Goal: Task Accomplishment & Management: Manage account settings

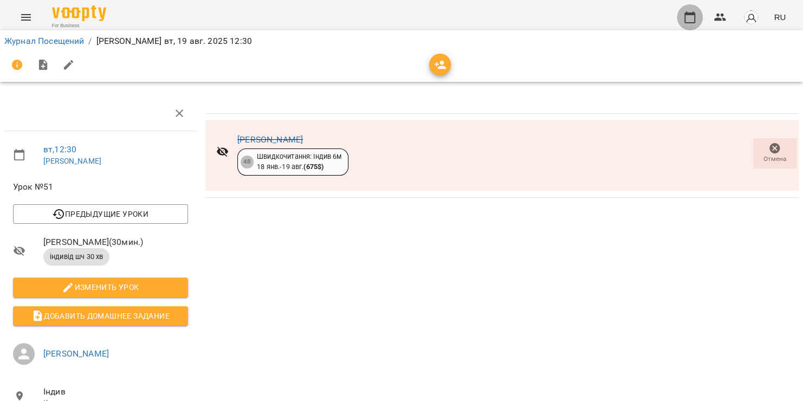
click at [686, 24] on button "button" at bounding box center [689, 17] width 26 height 26
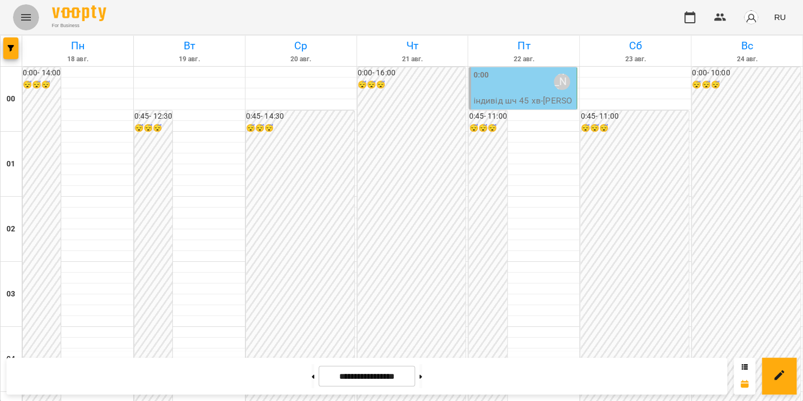
click at [25, 21] on icon "Menu" at bounding box center [25, 17] width 13 height 13
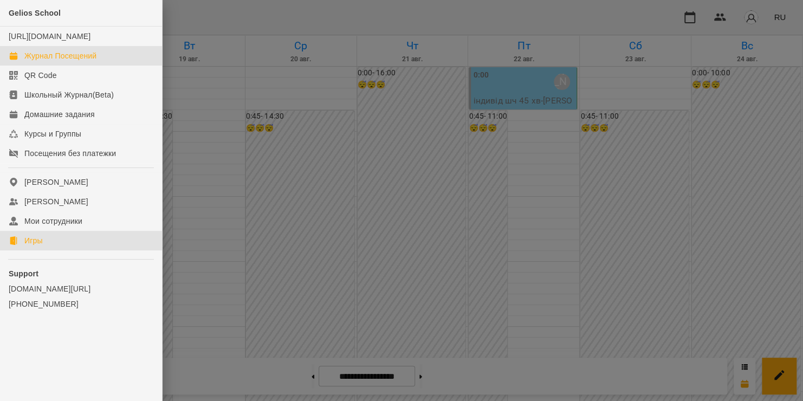
click at [24, 250] on link "Игры" at bounding box center [81, 240] width 162 height 19
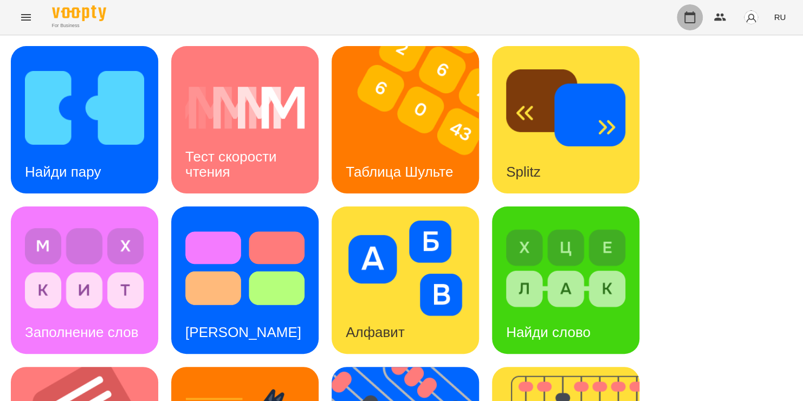
click at [684, 19] on icon "button" at bounding box center [689, 17] width 13 height 13
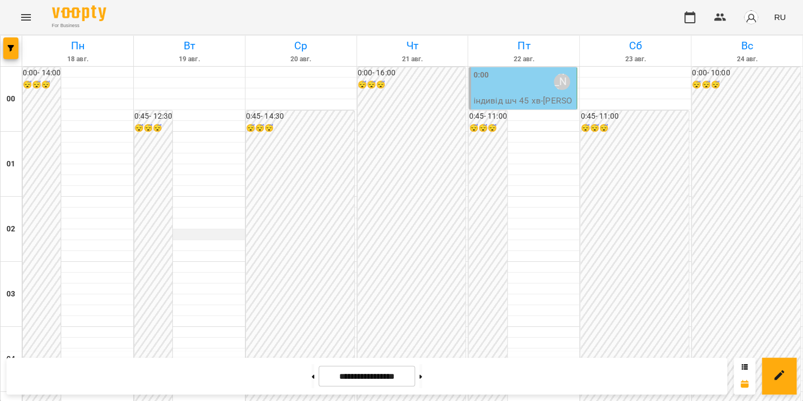
scroll to position [888, 0]
click at [28, 16] on icon "Menu" at bounding box center [25, 17] width 13 height 13
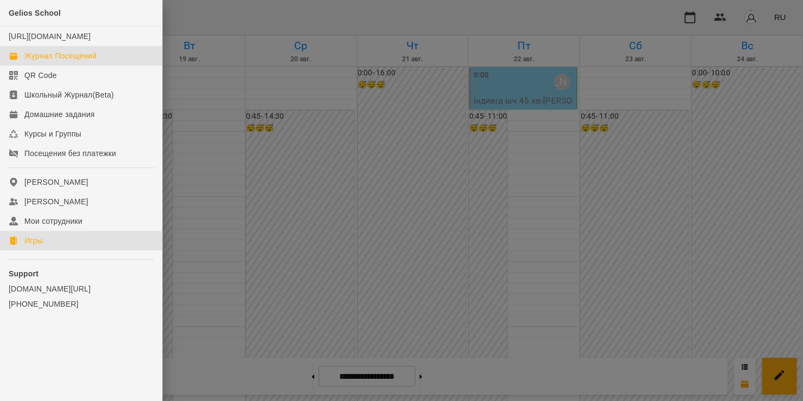
click at [42, 246] on div "Игры" at bounding box center [33, 240] width 18 height 11
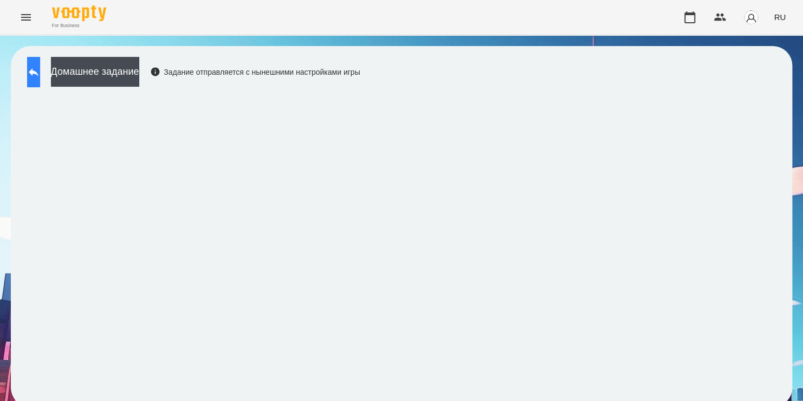
click at [38, 75] on icon at bounding box center [33, 72] width 13 height 13
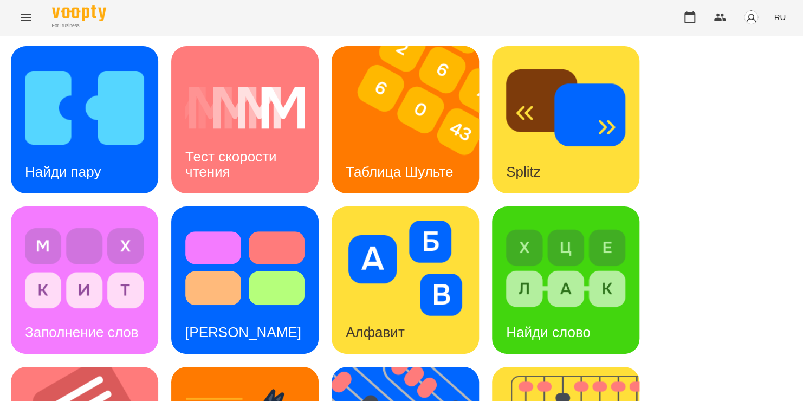
scroll to position [262, 0]
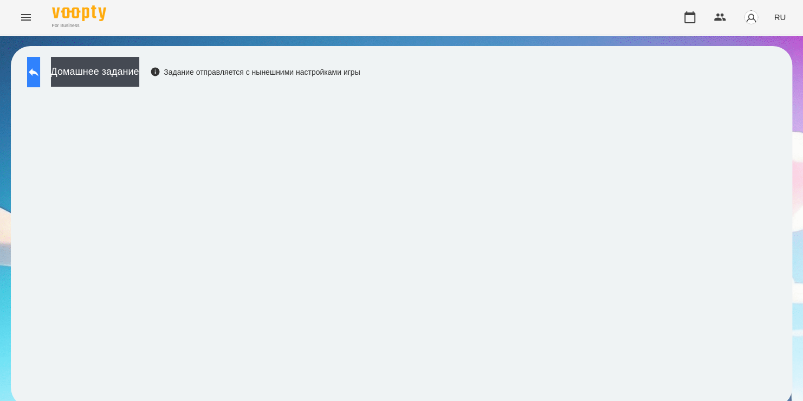
click at [39, 77] on icon at bounding box center [33, 72] width 13 height 13
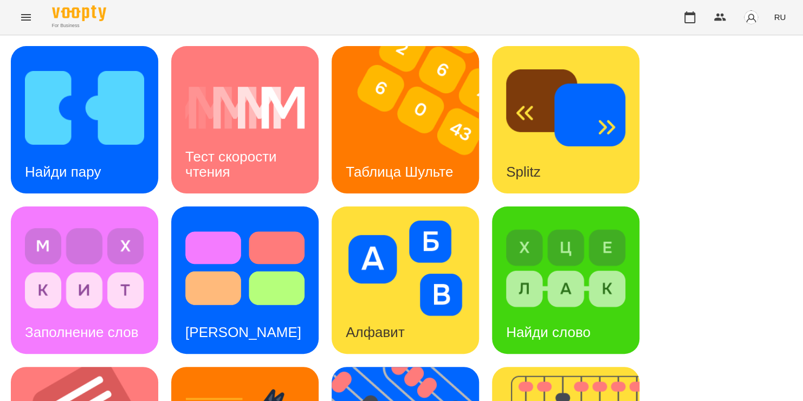
scroll to position [366, 0]
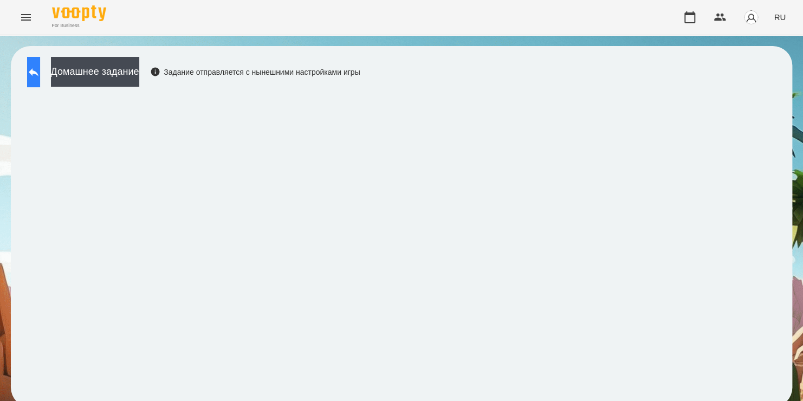
click at [40, 69] on icon at bounding box center [33, 72] width 13 height 13
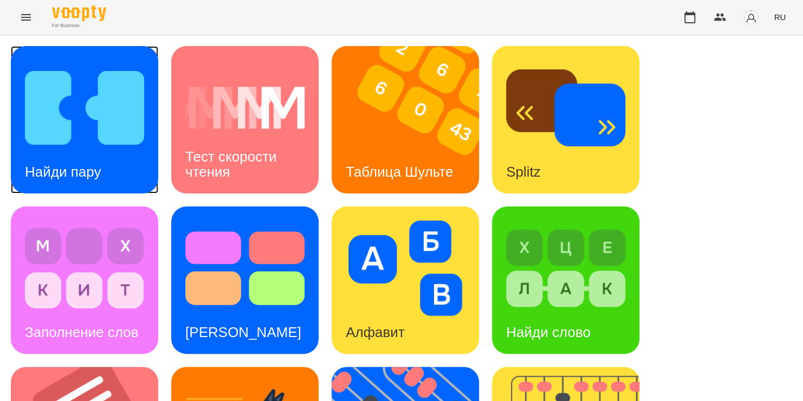
click at [53, 84] on img at bounding box center [84, 107] width 119 height 95
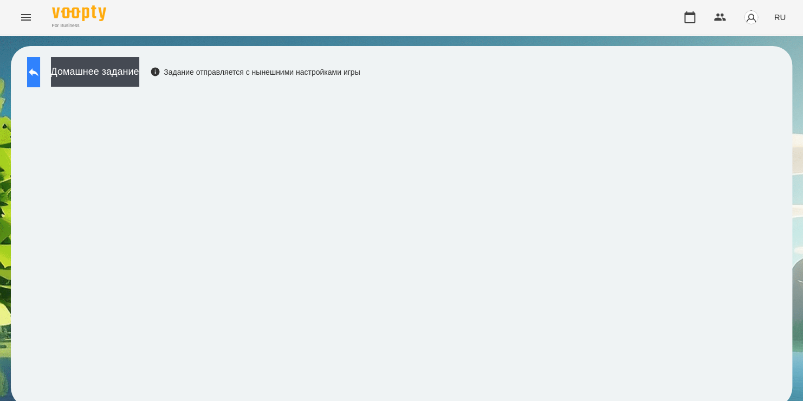
click at [36, 72] on button at bounding box center [33, 72] width 13 height 30
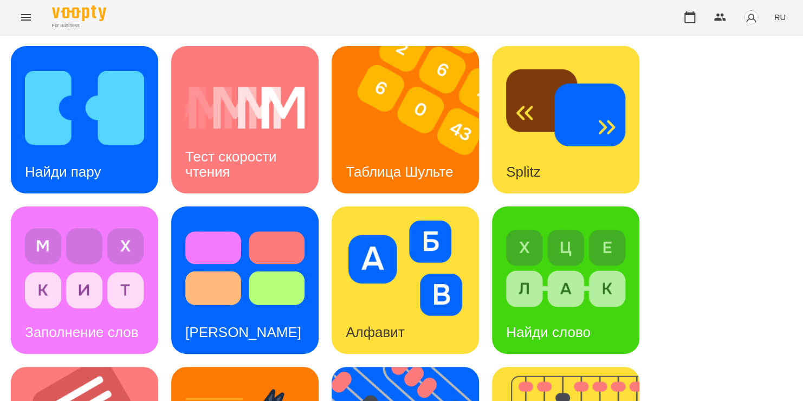
scroll to position [333, 0]
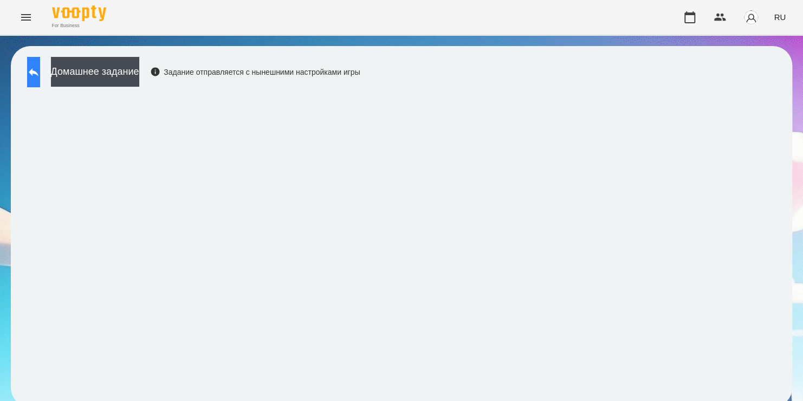
click at [27, 73] on button at bounding box center [33, 72] width 13 height 30
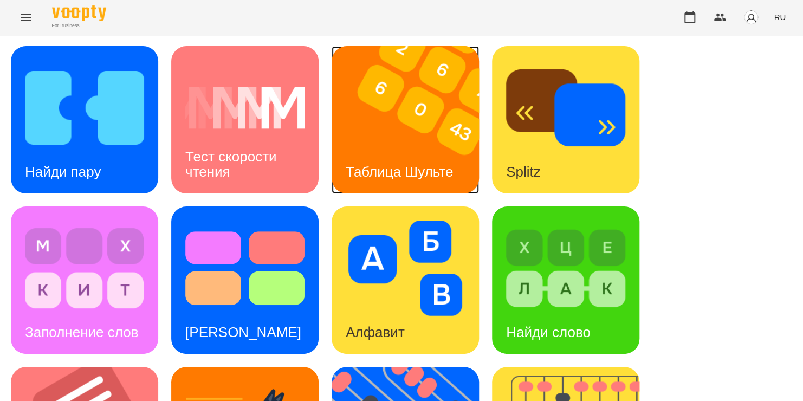
click at [395, 93] on img at bounding box center [411, 119] width 161 height 147
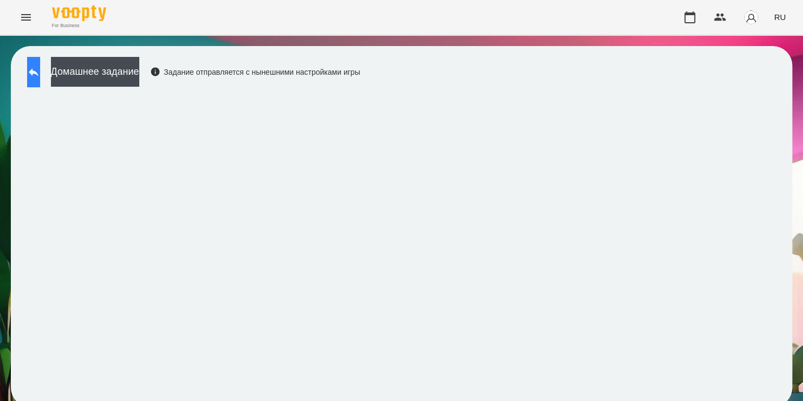
click at [33, 75] on button at bounding box center [33, 72] width 13 height 30
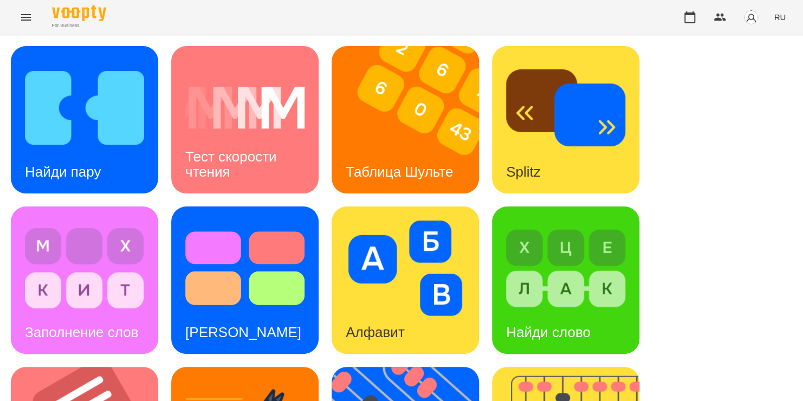
scroll to position [326, 0]
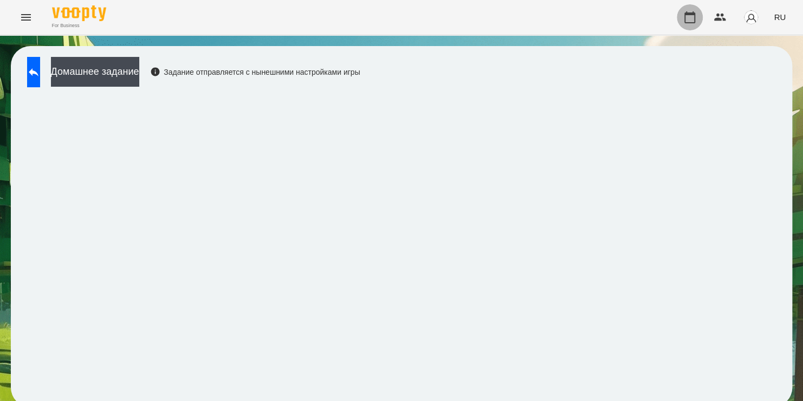
click at [694, 18] on icon "button" at bounding box center [689, 17] width 13 height 13
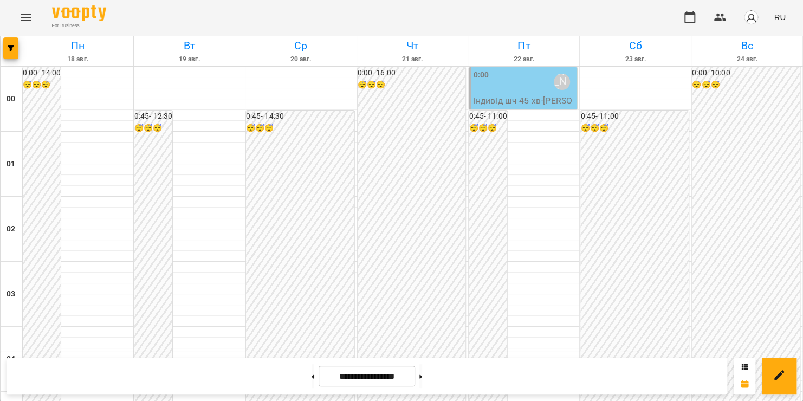
scroll to position [941, 0]
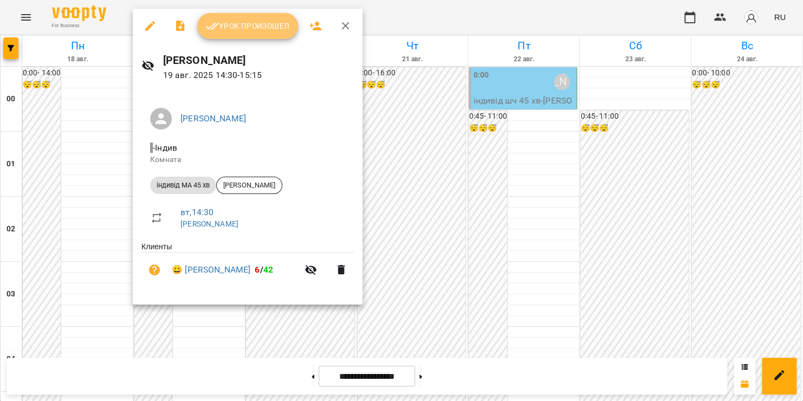
click at [252, 27] on span "Урок произошел" at bounding box center [247, 25] width 83 height 13
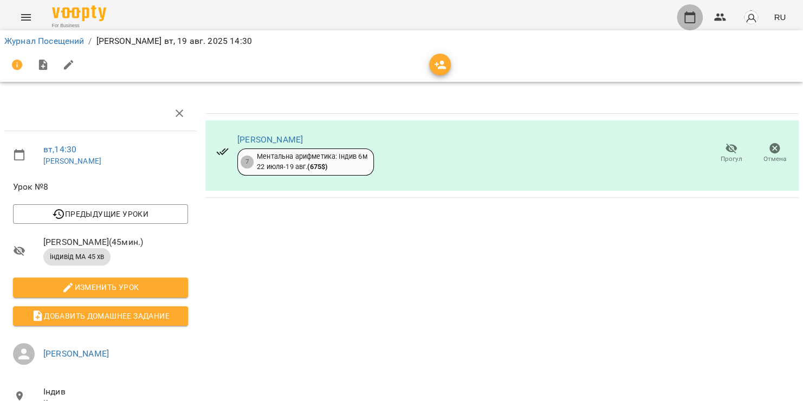
click at [690, 17] on icon "button" at bounding box center [689, 17] width 13 height 13
